Goal: Information Seeking & Learning: Understand process/instructions

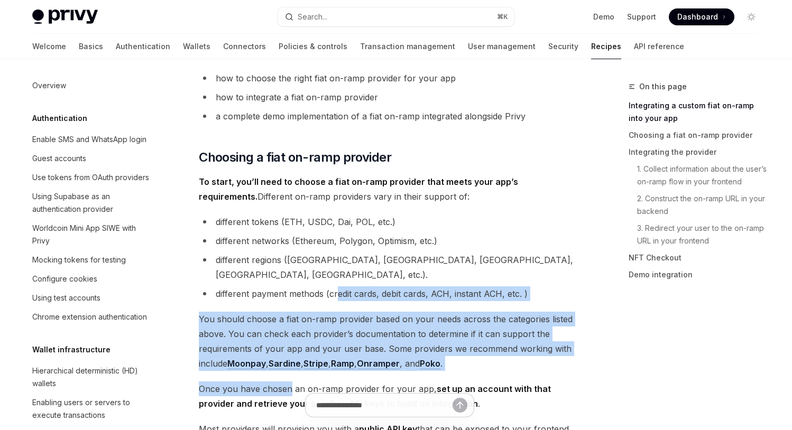
scroll to position [780, 0]
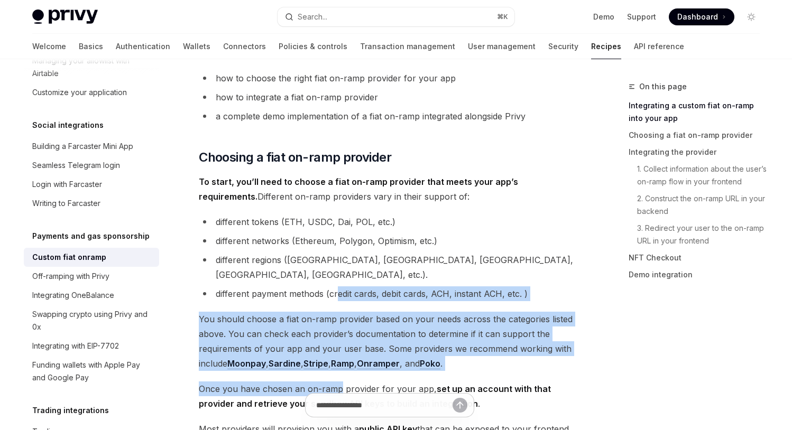
click at [337, 382] on span "Once you have chosen an on-ramp provider for your app, set up an account with t…" at bounding box center [389, 397] width 381 height 30
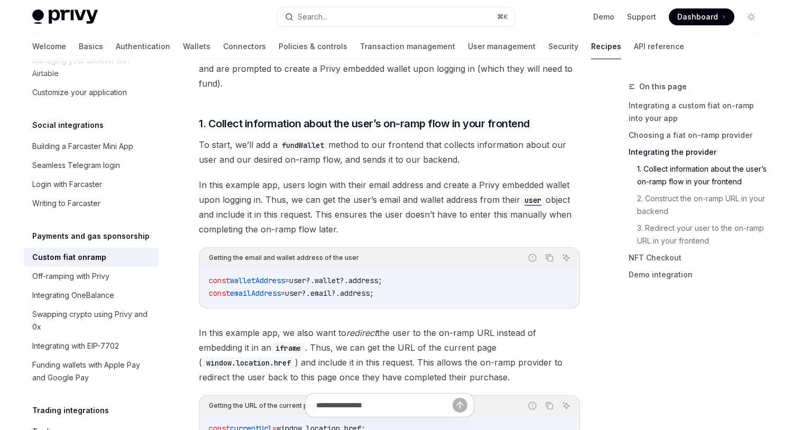
scroll to position [1073, 0]
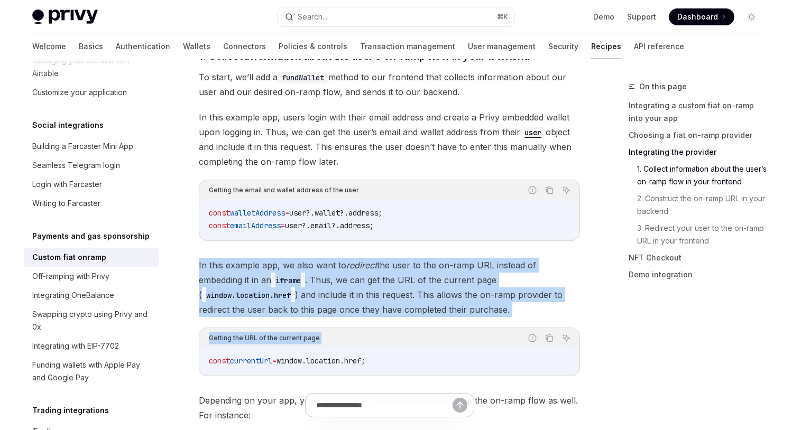
drag, startPoint x: 358, startPoint y: 237, endPoint x: 348, endPoint y: 307, distance: 70.6
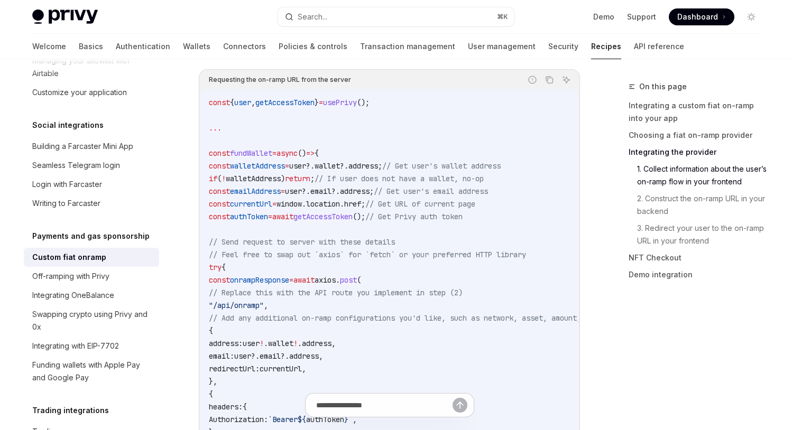
scroll to position [1706, 0]
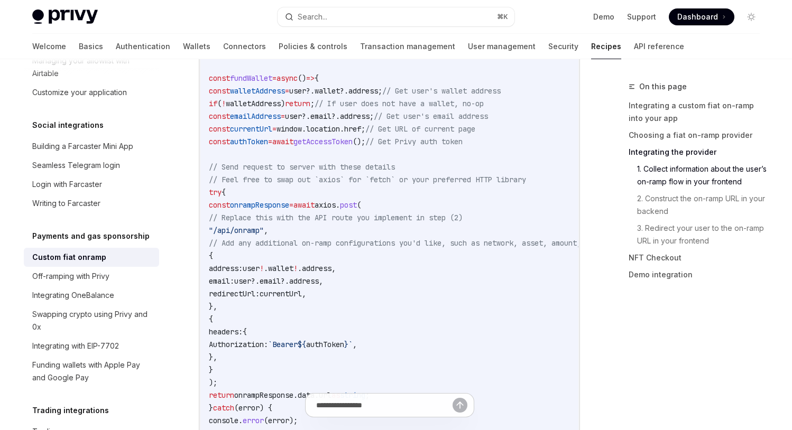
click at [449, 202] on code "const { user , getAccessToken } = usePrivy (); ... const fundWallet = async () …" at bounding box center [418, 243] width 419 height 444
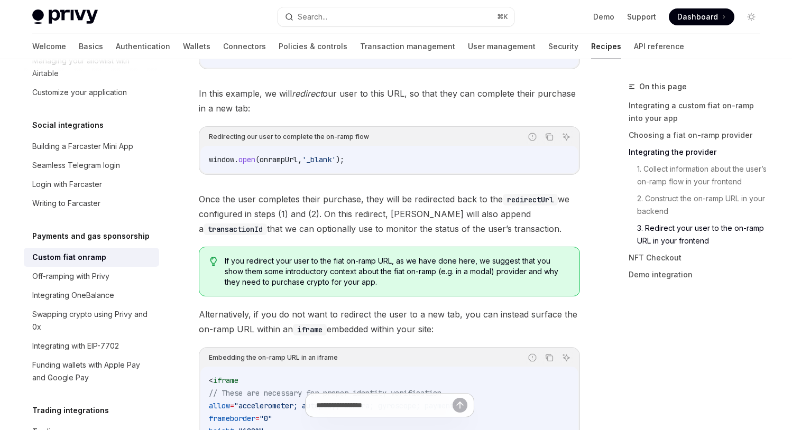
scroll to position [3154, 0]
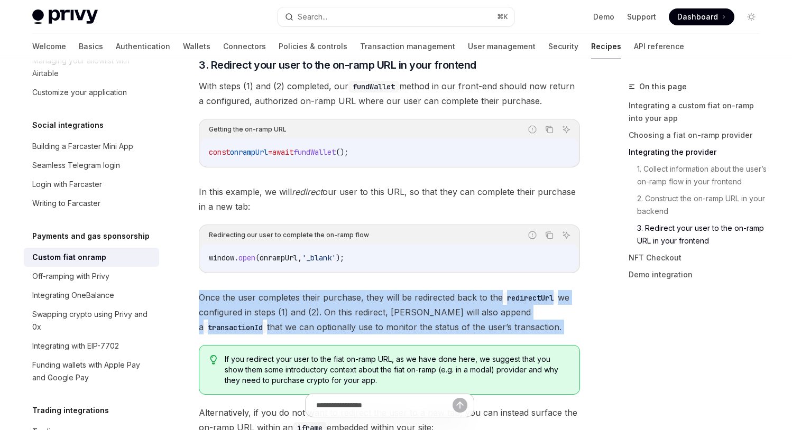
drag, startPoint x: 344, startPoint y: 272, endPoint x: 405, endPoint y: 214, distance: 85.2
drag, startPoint x: 405, startPoint y: 214, endPoint x: 363, endPoint y: 275, distance: 75.2
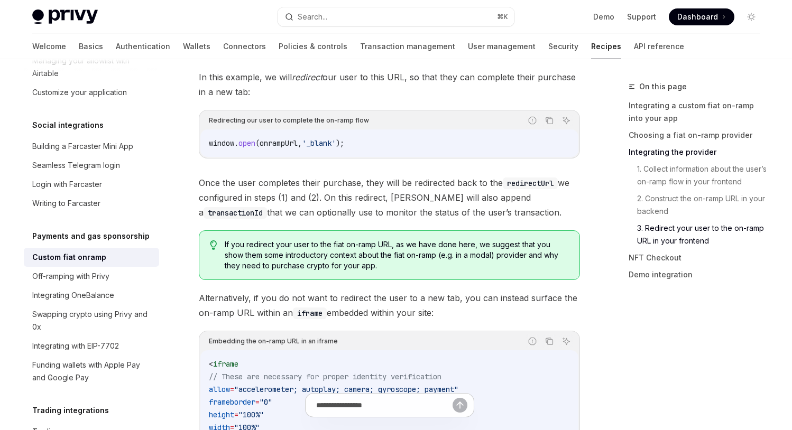
scroll to position [3326, 0]
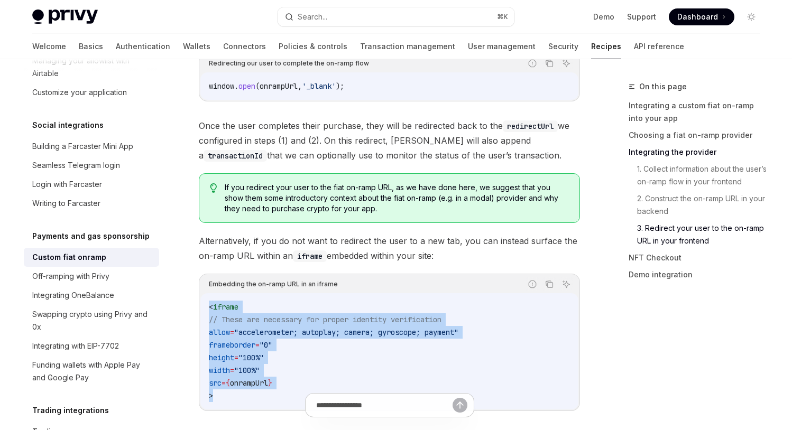
drag, startPoint x: 323, startPoint y: 332, endPoint x: 393, endPoint y: 231, distance: 123.1
click at [393, 293] on div "< iframe // These are necessary for proper identity verification allow = "accel…" at bounding box center [389, 351] width 378 height 116
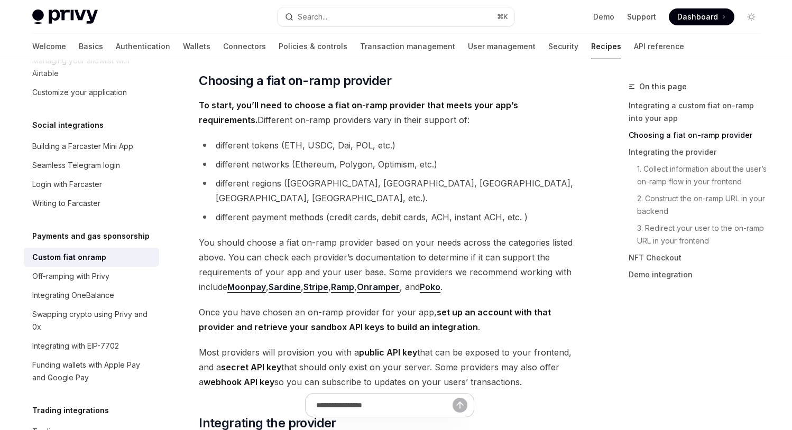
scroll to position [373, 0]
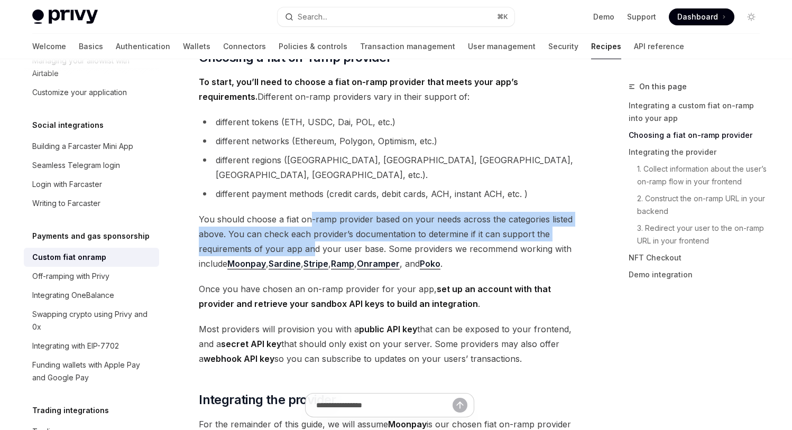
drag, startPoint x: 311, startPoint y: 197, endPoint x: 310, endPoint y: 233, distance: 35.4
click at [310, 233] on span "You should choose a fiat on-ramp provider based on your needs across the catego…" at bounding box center [389, 241] width 381 height 59
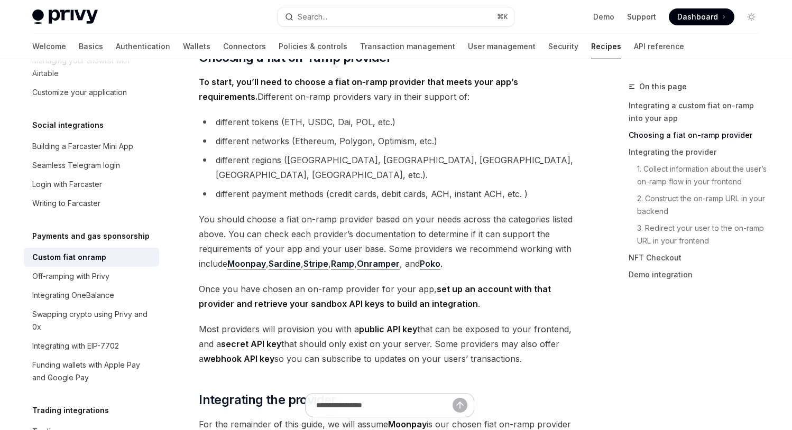
click at [312, 288] on strong "set up an account with that provider and retrieve your sandbox API keys to buil…" at bounding box center [375, 296] width 352 height 25
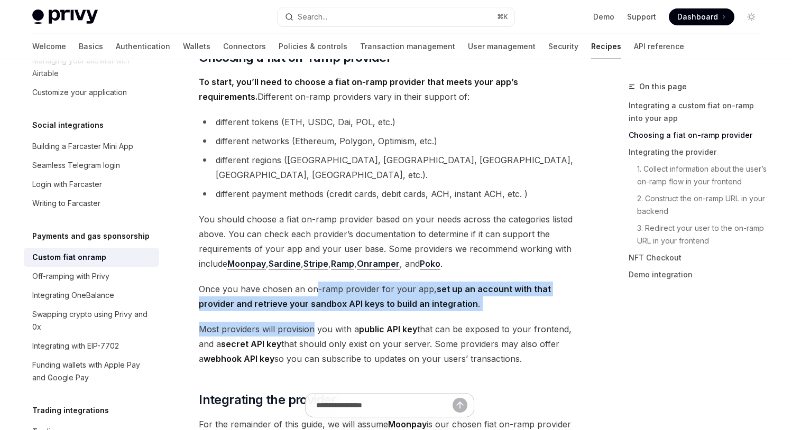
drag, startPoint x: 315, startPoint y: 280, endPoint x: 313, endPoint y: 311, distance: 31.8
click at [313, 322] on span "Most providers will provision you with a public API key that can be exposed to …" at bounding box center [389, 344] width 381 height 44
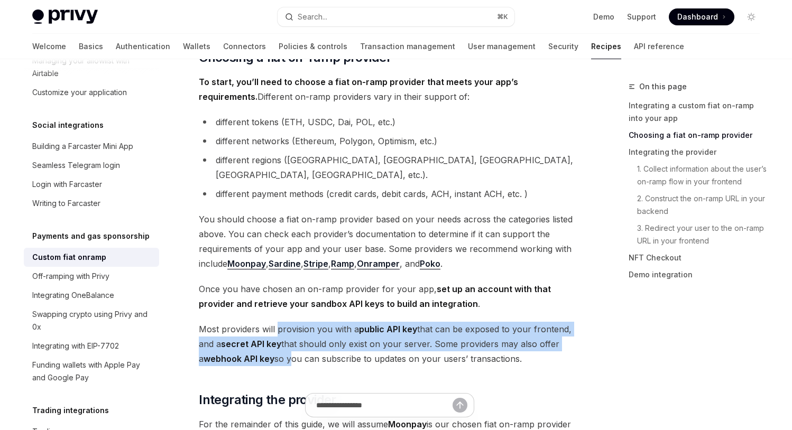
drag, startPoint x: 275, startPoint y: 312, endPoint x: 283, endPoint y: 342, distance: 30.6
click at [283, 341] on span "Most providers will provision you with a public API key that can be exposed to …" at bounding box center [389, 344] width 381 height 44
click at [283, 342] on span "Most providers will provision you with a public API key that can be exposed to …" at bounding box center [389, 344] width 381 height 44
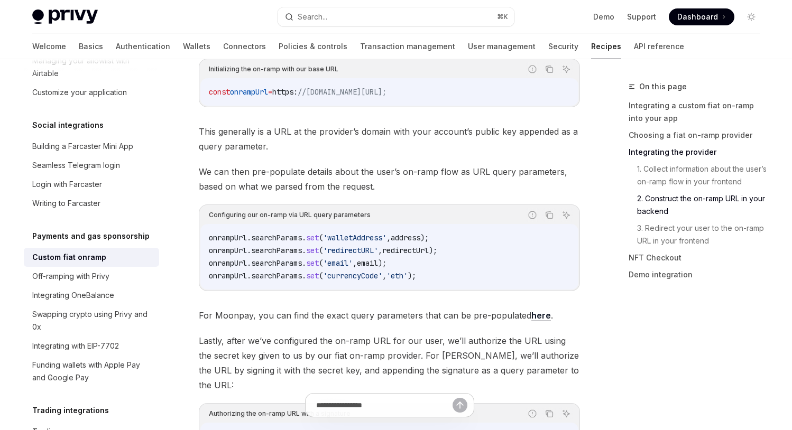
scroll to position [2474, 0]
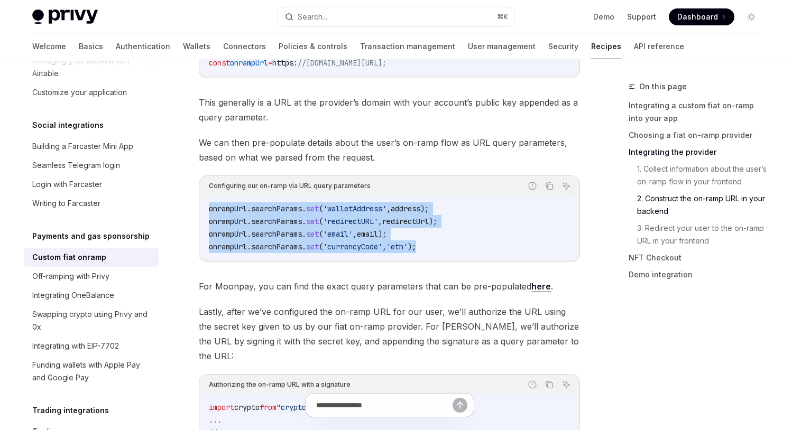
drag, startPoint x: 207, startPoint y: 170, endPoint x: 216, endPoint y: 220, distance: 50.9
click at [216, 221] on div "onrampUrl . searchParams . set ( 'walletAddress' , address ); onrampUrl . searc…" at bounding box center [389, 228] width 378 height 66
click at [216, 220] on div "onrampUrl . searchParams . set ( 'walletAddress' , address ); onrampUrl . searc…" at bounding box center [389, 228] width 378 height 66
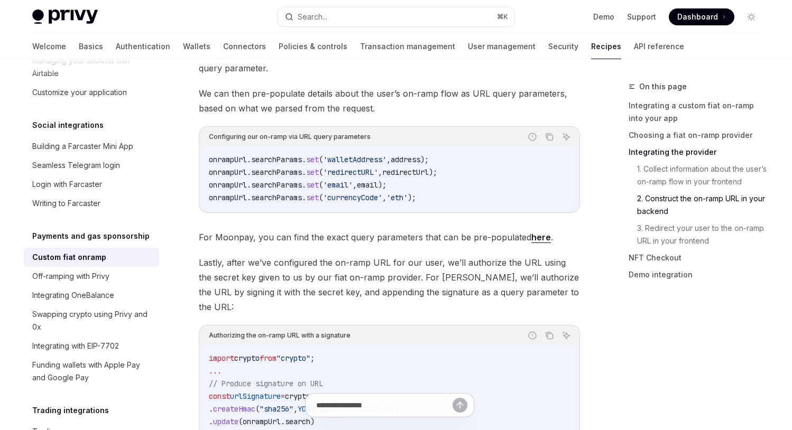
scroll to position [2538, 0]
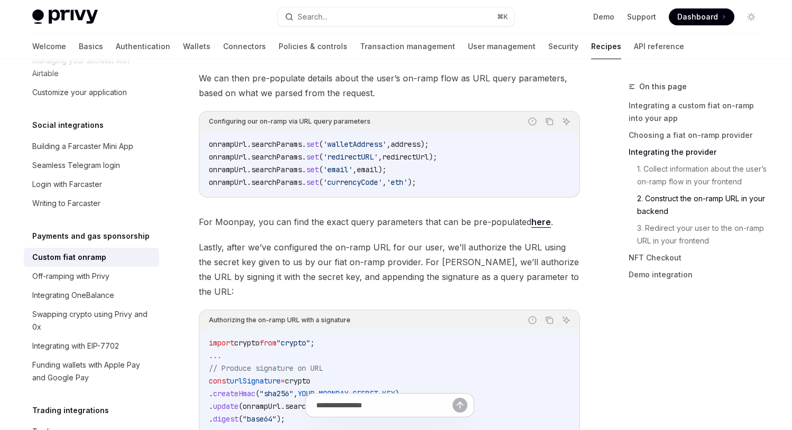
click at [322, 245] on span "Lastly, after we’ve configured the on-ramp URL for our user, we’ll authorize th…" at bounding box center [389, 269] width 381 height 59
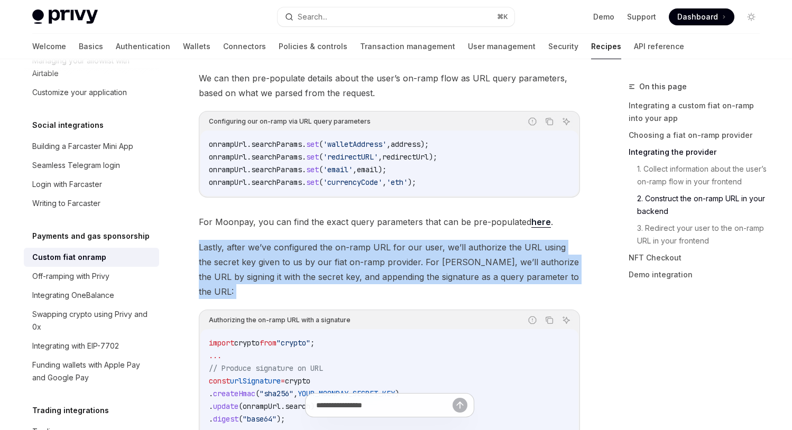
click at [322, 245] on span "Lastly, after we’ve configured the on-ramp URL for our user, we’ll authorize th…" at bounding box center [389, 269] width 381 height 59
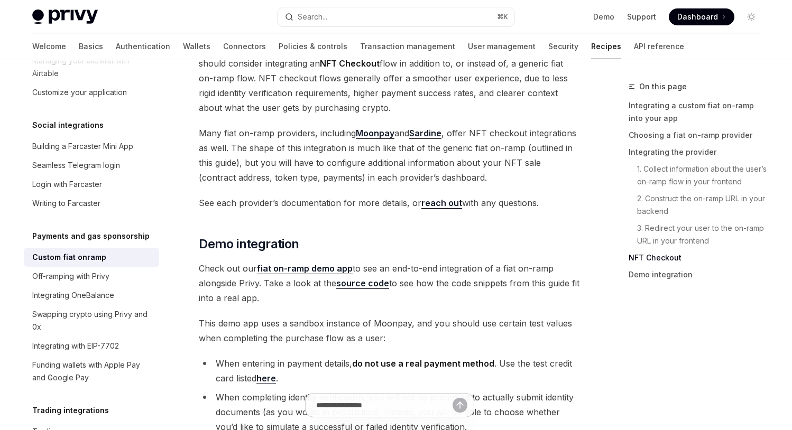
scroll to position [3810, 0]
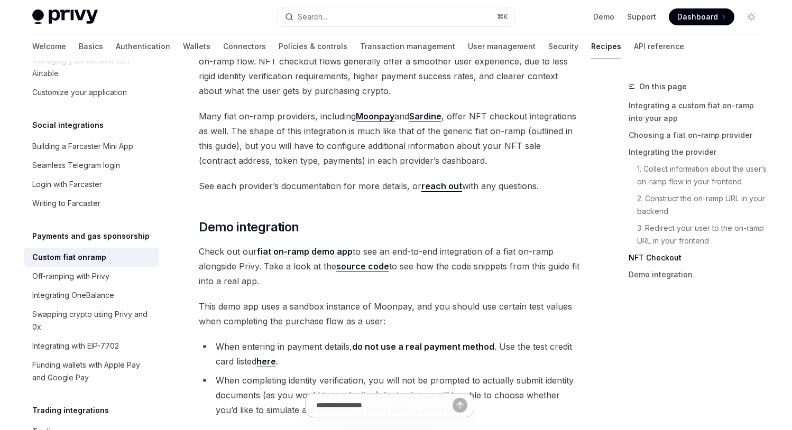
click at [438, 244] on span "Check out our fiat on-ramp demo app to see an end-to-end integration of a fiat …" at bounding box center [389, 266] width 381 height 44
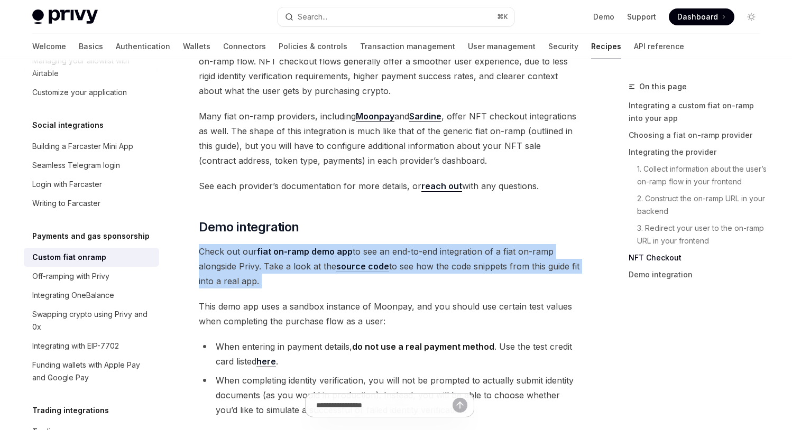
click at [438, 244] on span "Check out our fiat on-ramp demo app to see an end-to-end integration of a fiat …" at bounding box center [389, 266] width 381 height 44
click at [420, 244] on span "Check out our fiat on-ramp demo app to see an end-to-end integration of a fiat …" at bounding box center [389, 266] width 381 height 44
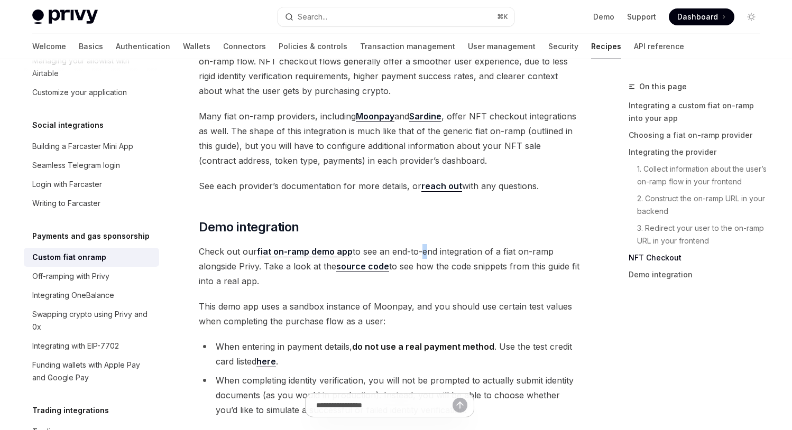
click at [420, 244] on span "Check out our fiat on-ramp demo app to see an end-to-end integration of a fiat …" at bounding box center [389, 266] width 381 height 44
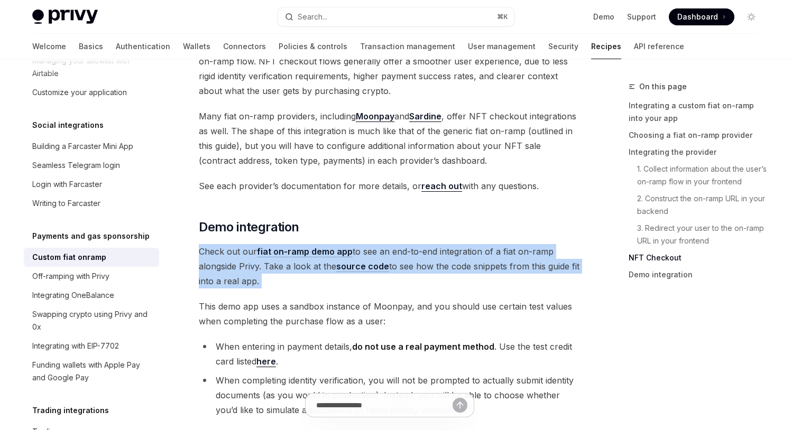
click at [420, 244] on span "Check out our fiat on-ramp demo app to see an end-to-end integration of a fiat …" at bounding box center [389, 266] width 381 height 44
click at [412, 244] on span "Check out our fiat on-ramp demo app to see an end-to-end integration of a fiat …" at bounding box center [389, 266] width 381 height 44
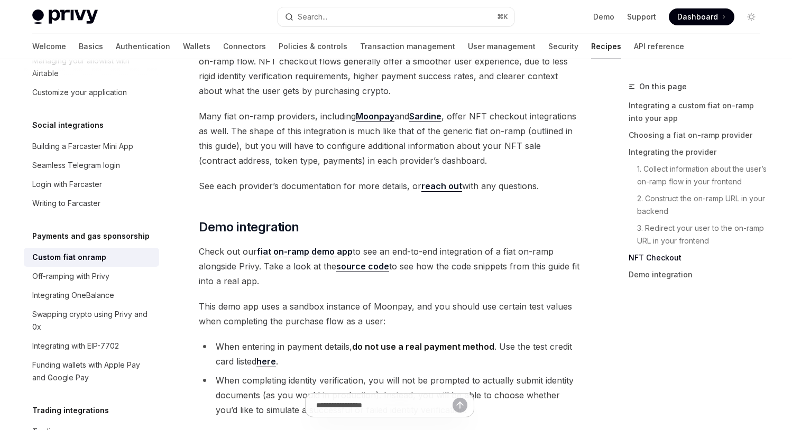
click at [404, 299] on span "This demo app uses a sandbox instance of Moonpay, and you should use certain te…" at bounding box center [389, 314] width 381 height 30
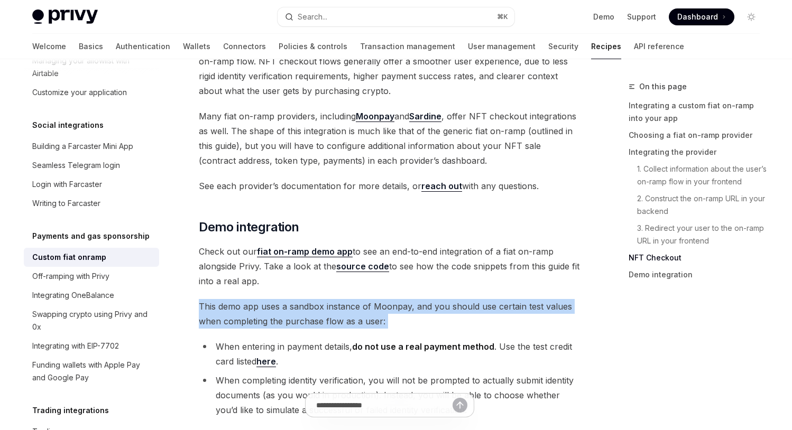
drag, startPoint x: 418, startPoint y: 227, endPoint x: 418, endPoint y: 264, distance: 37.0
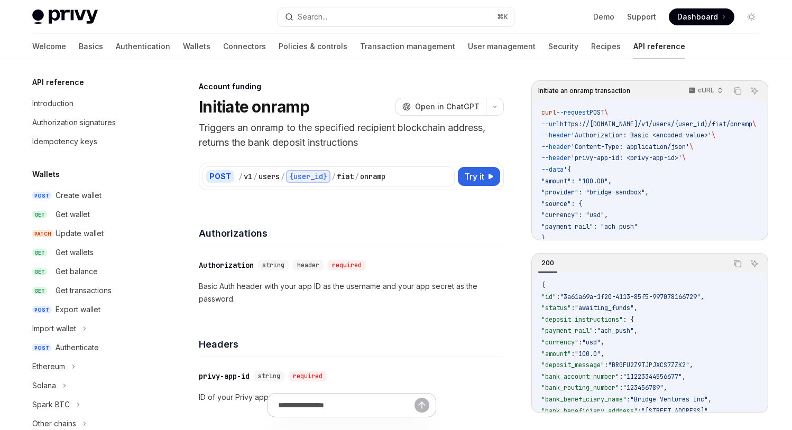
scroll to position [335, 0]
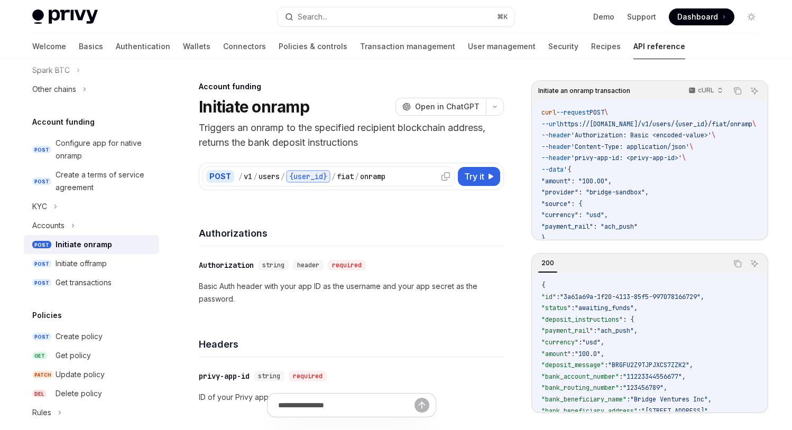
click at [374, 179] on div "onramp" at bounding box center [372, 176] width 25 height 11
click at [433, 178] on div "/ v1 / users / {user_id} / fiat / onramp" at bounding box center [344, 176] width 212 height 13
click at [394, 181] on div "/ v1 / users / {user_id} / fiat / onramp" at bounding box center [344, 176] width 212 height 13
click at [345, 179] on div "fiat" at bounding box center [345, 176] width 17 height 11
click at [281, 177] on div "/" at bounding box center [283, 176] width 4 height 11
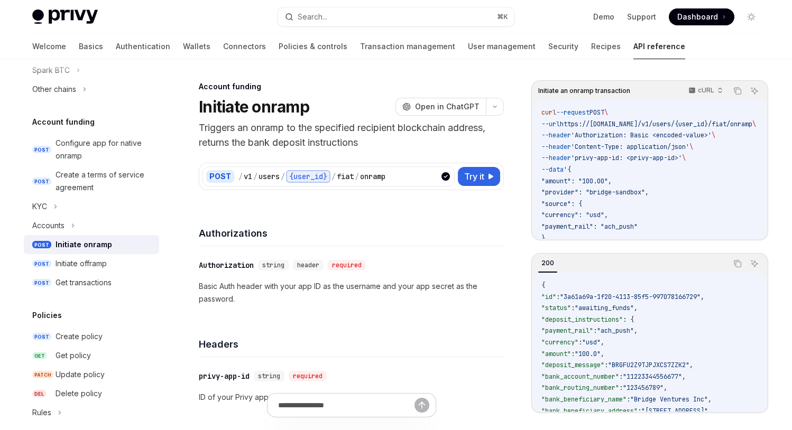
click at [354, 137] on p "Triggers an onramp to the specified recipient blockchain address, returns the b…" at bounding box center [351, 136] width 305 height 30
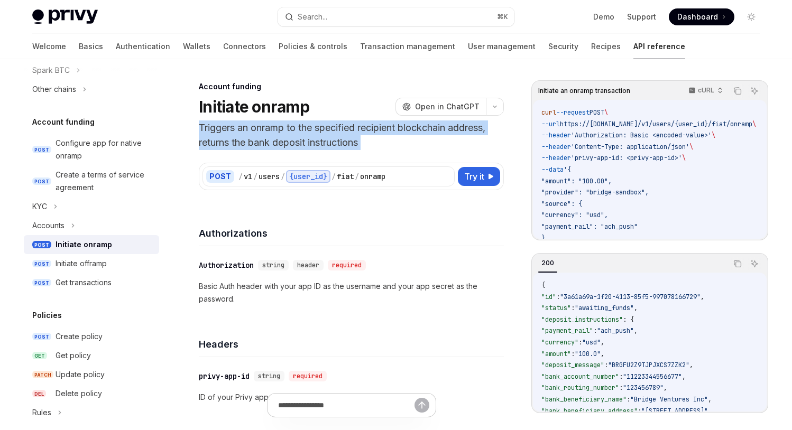
click at [354, 137] on p "Triggers an onramp to the specified recipient blockchain address, returns the b…" at bounding box center [351, 136] width 305 height 30
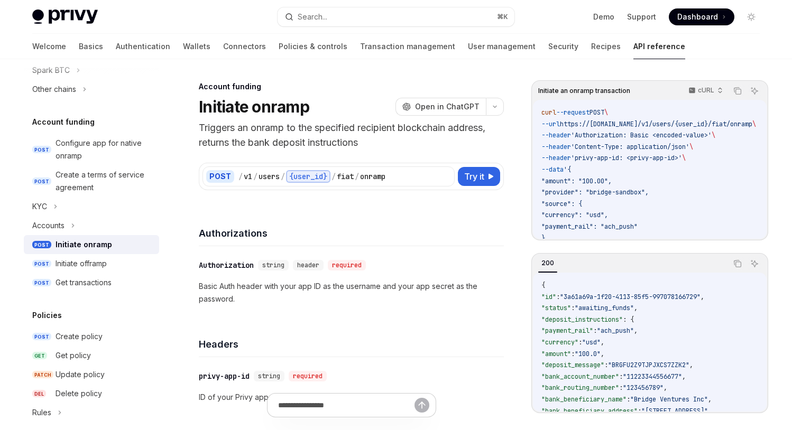
click at [346, 152] on div "POST / v1 / users / {user_id} / fiat / onramp Try it Initiate an onramp transac…" at bounding box center [351, 170] width 305 height 40
click at [245, 175] on div "v1" at bounding box center [248, 176] width 8 height 11
click at [221, 181] on div "POST" at bounding box center [220, 176] width 28 height 13
click at [294, 188] on div "POST / v1 / users / {user_id} / fiat / onramp Try it" at bounding box center [351, 176] width 305 height 27
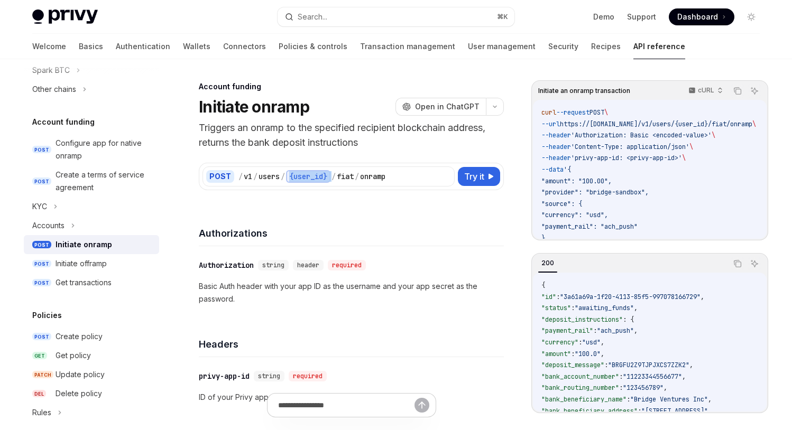
click at [294, 188] on div "POST / v1 / users / {user_id} / fiat / onramp Try it" at bounding box center [351, 176] width 305 height 27
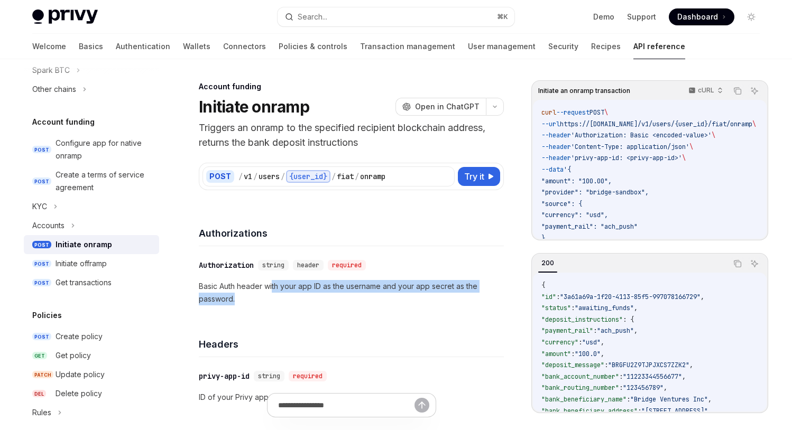
drag, startPoint x: 274, startPoint y: 287, endPoint x: 275, endPoint y: 296, distance: 9.1
click at [275, 296] on p "Basic Auth header with your app ID as the username and your app secret as the p…" at bounding box center [351, 292] width 305 height 25
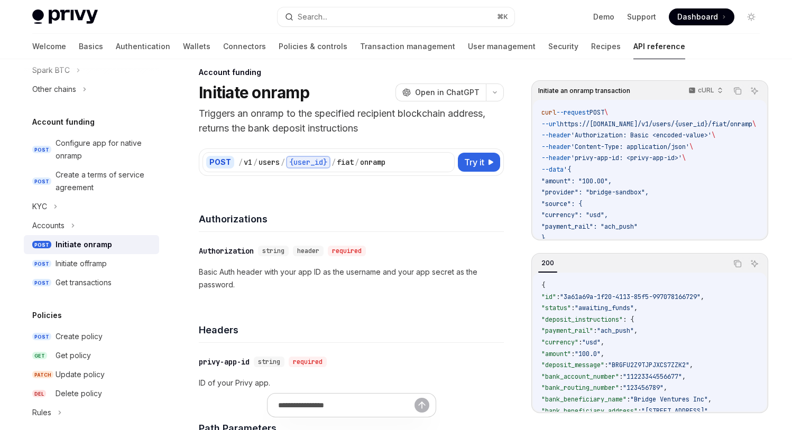
scroll to position [16, 0]
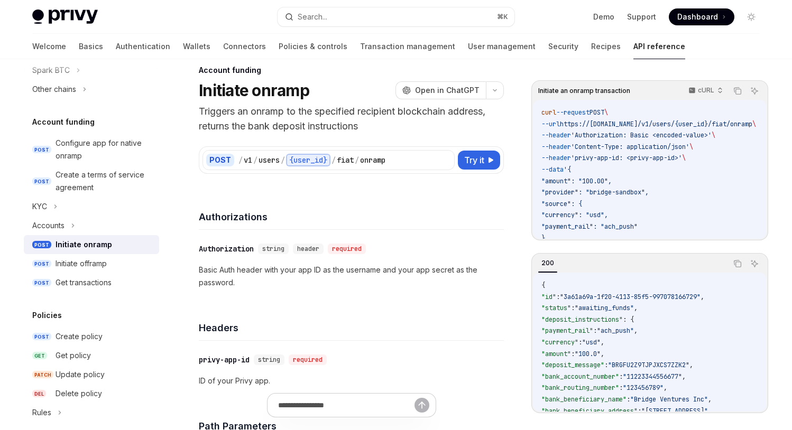
click at [275, 286] on p "Basic Auth header with your app ID as the username and your app secret as the p…" at bounding box center [351, 276] width 305 height 25
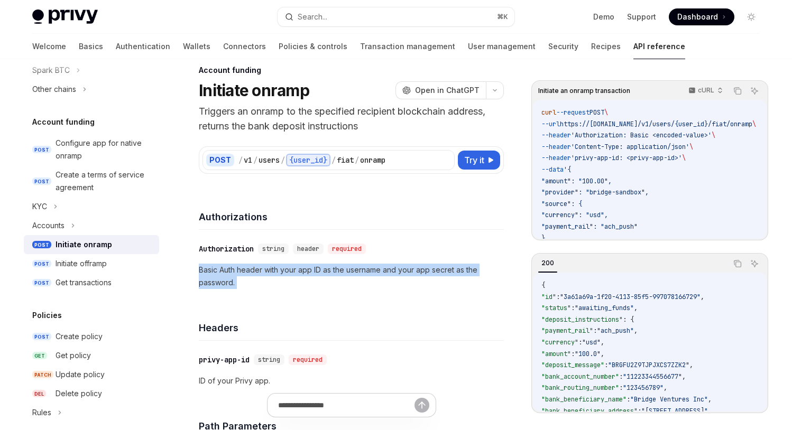
click at [275, 286] on p "Basic Auth header with your app ID as the username and your app secret as the p…" at bounding box center [351, 276] width 305 height 25
click at [281, 284] on p "Basic Auth header with your app ID as the username and your app secret as the p…" at bounding box center [351, 276] width 305 height 25
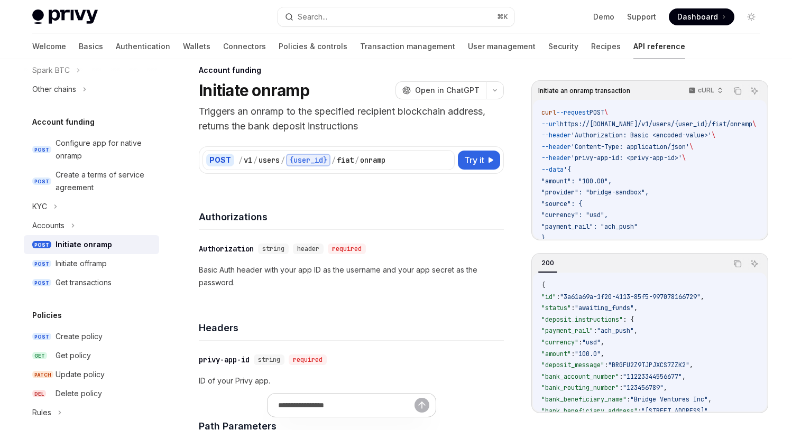
click at [281, 284] on p "Basic Auth header with your app ID as the username and your app secret as the p…" at bounding box center [351, 276] width 305 height 25
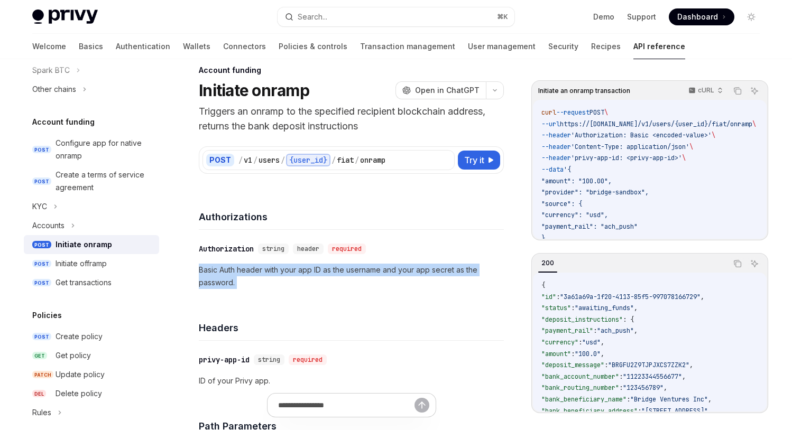
click at [281, 284] on p "Basic Auth header with your app ID as the username and your app secret as the p…" at bounding box center [351, 276] width 305 height 25
click at [297, 283] on p "Basic Auth header with your app ID as the username and your app secret as the p…" at bounding box center [351, 276] width 305 height 25
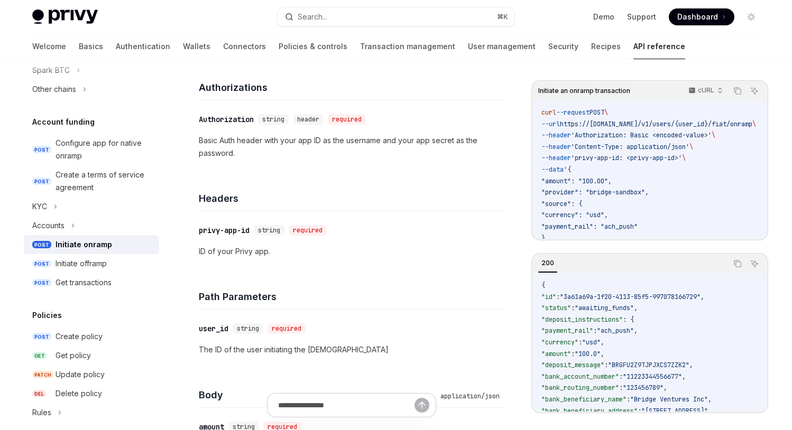
scroll to position [252, 0]
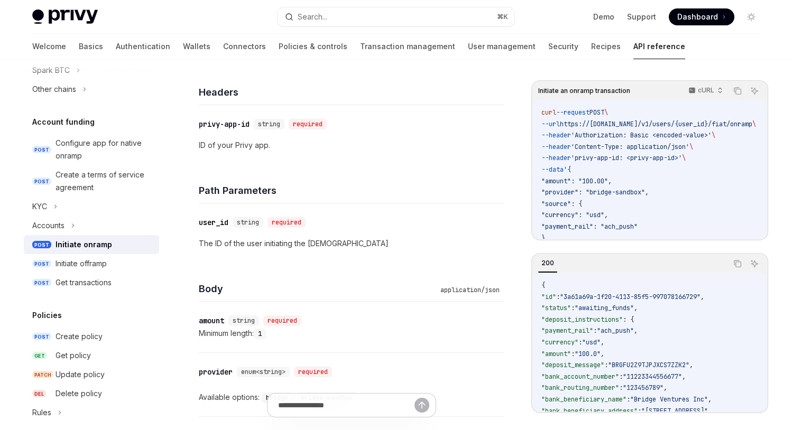
click at [338, 247] on p "The ID of the user initiating the [DEMOGRAPHIC_DATA]" at bounding box center [351, 243] width 305 height 13
click at [359, 244] on p "The ID of the user initiating the [DEMOGRAPHIC_DATA]" at bounding box center [351, 243] width 305 height 13
drag, startPoint x: 204, startPoint y: 160, endPoint x: 227, endPoint y: 245, distance: 88.1
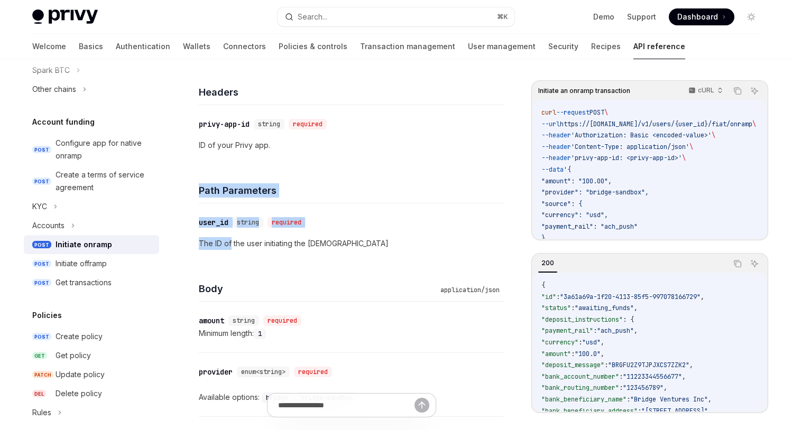
click at [229, 244] on div "**********" at bounding box center [351, 387] width 305 height 864
click at [227, 245] on p "The ID of the user initiating the [DEMOGRAPHIC_DATA]" at bounding box center [351, 243] width 305 height 13
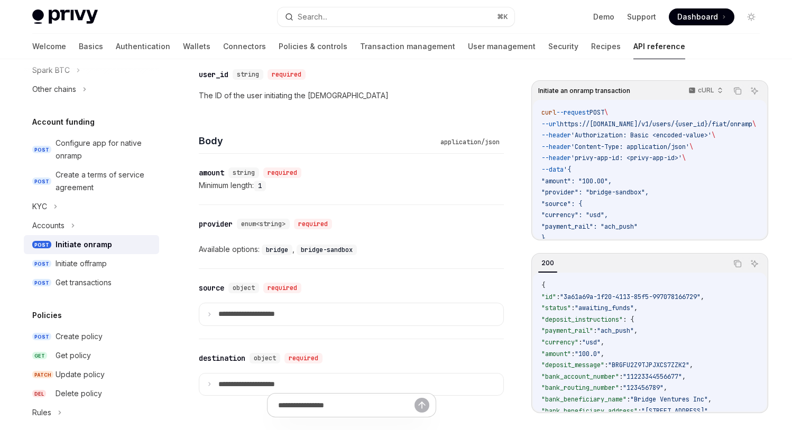
scroll to position [459, 0]
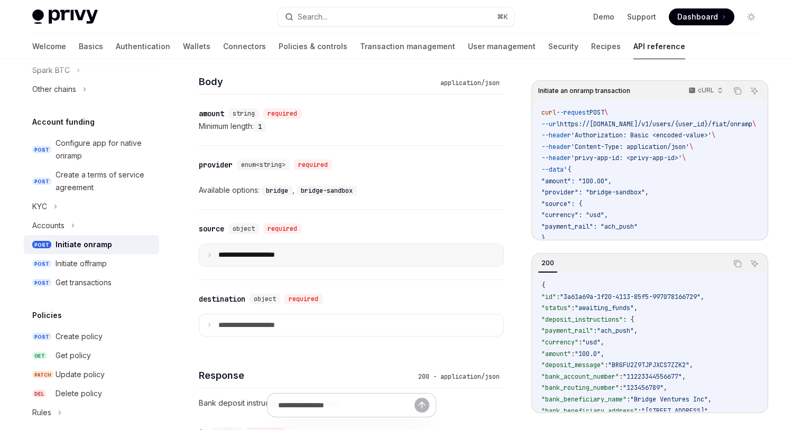
click at [259, 260] on summary "**********" at bounding box center [351, 255] width 304 height 22
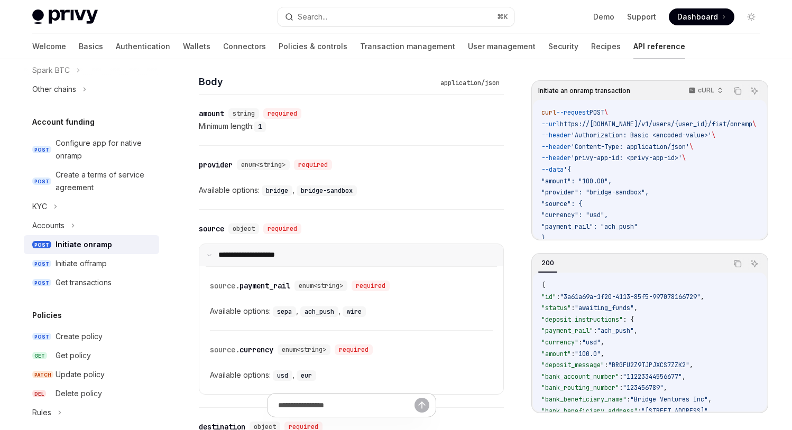
click at [259, 260] on summary "**********" at bounding box center [351, 255] width 304 height 22
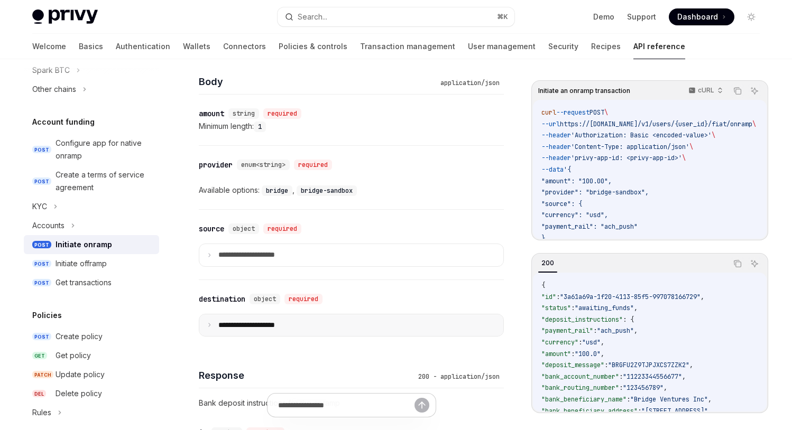
click at [243, 322] on p "**********" at bounding box center [254, 326] width 73 height 10
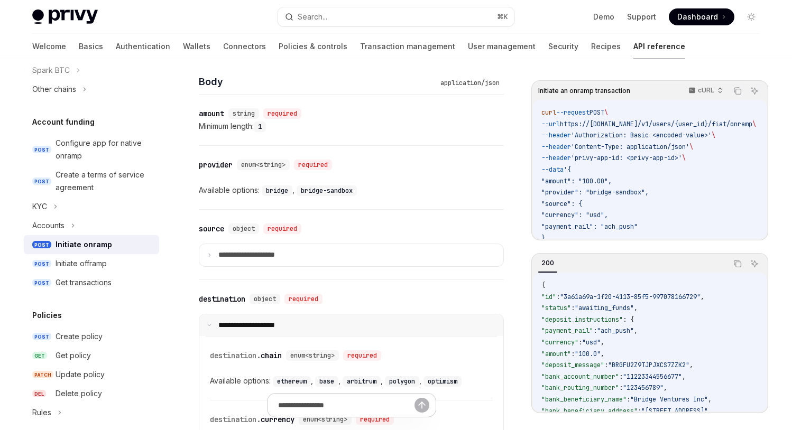
click at [243, 322] on p "**********" at bounding box center [253, 326] width 70 height 10
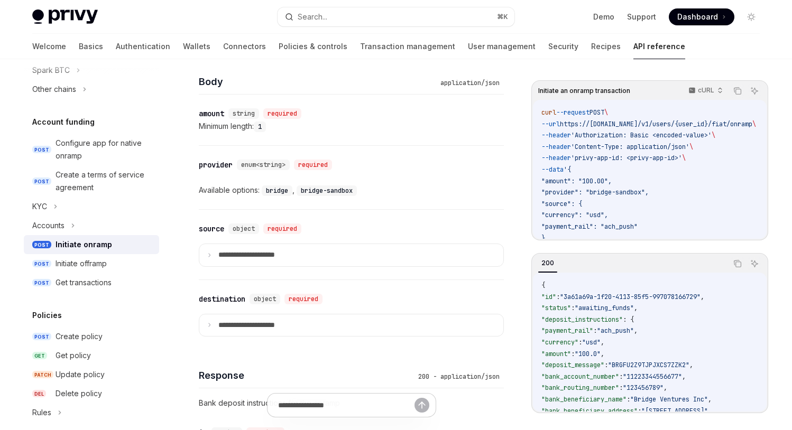
click at [266, 278] on div "**********" at bounding box center [351, 245] width 305 height 70
click at [282, 258] on p "**********" at bounding box center [254, 256] width 73 height 10
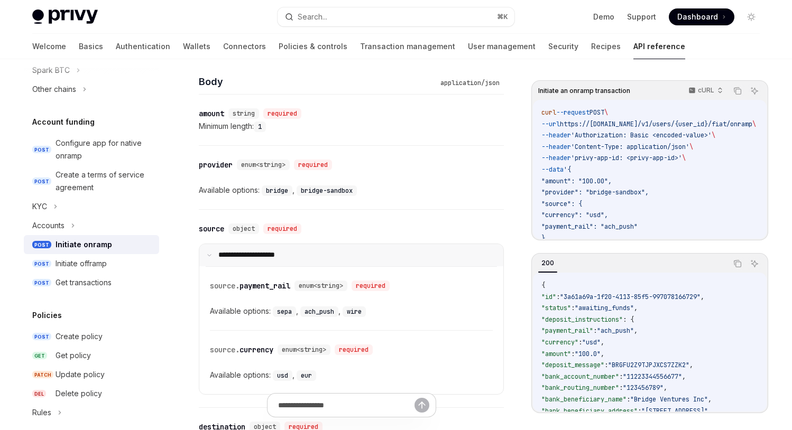
click at [282, 258] on p "**********" at bounding box center [253, 256] width 70 height 10
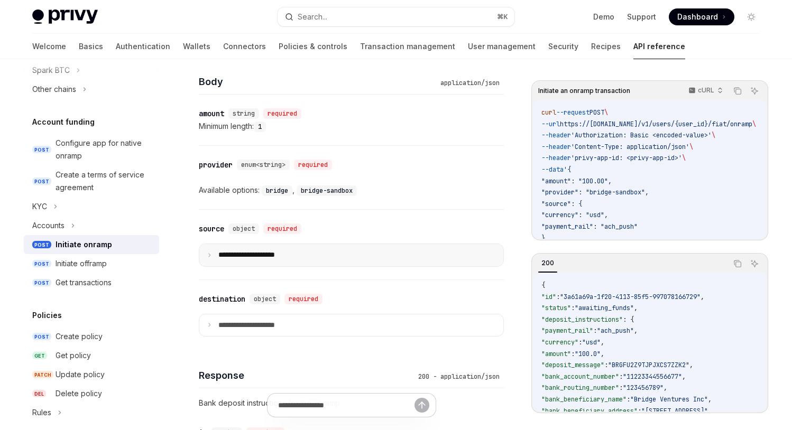
click at [282, 258] on p "**********" at bounding box center [254, 256] width 73 height 10
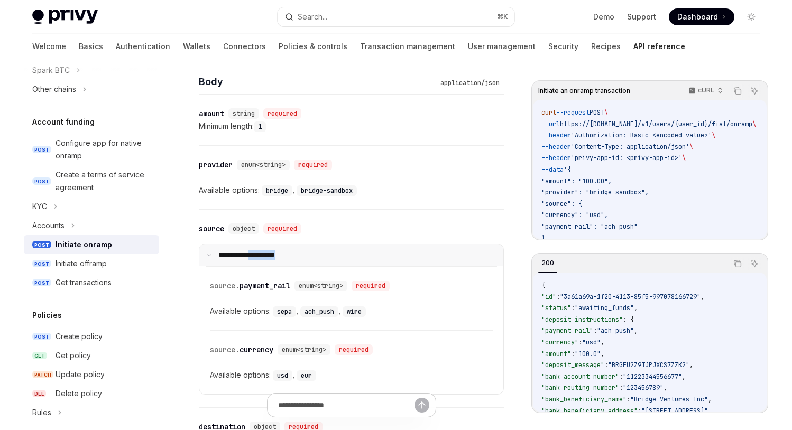
click at [282, 258] on p "**********" at bounding box center [253, 256] width 70 height 10
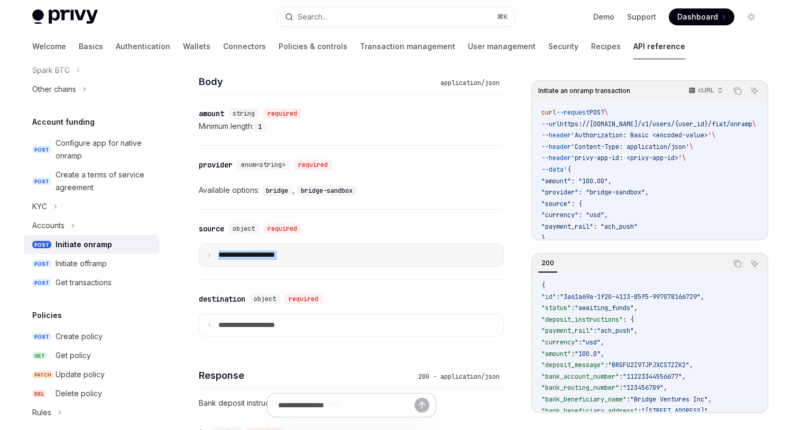
click at [282, 258] on p "**********" at bounding box center [254, 256] width 73 height 10
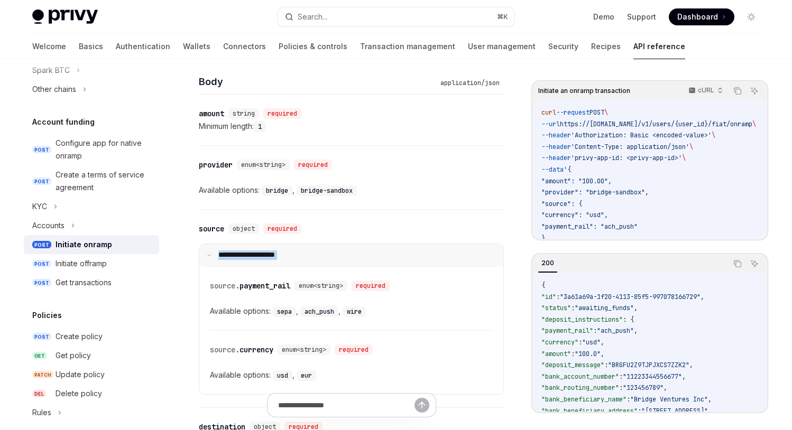
click at [282, 258] on p "**********" at bounding box center [253, 256] width 70 height 10
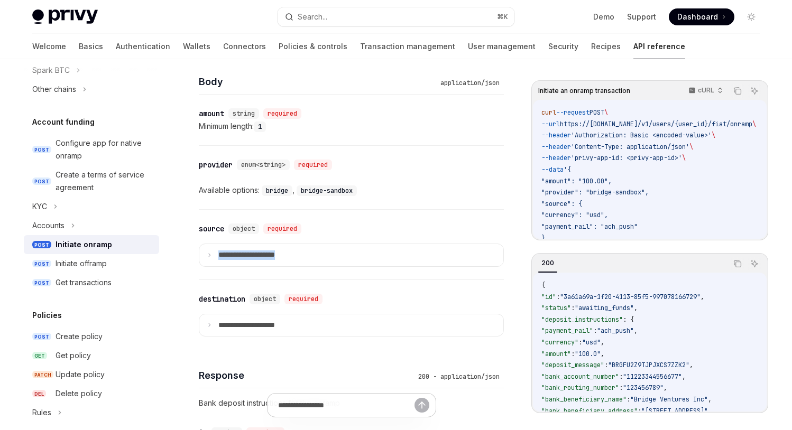
click at [285, 275] on div "**********" at bounding box center [351, 245] width 305 height 70
